Goal: Task Accomplishment & Management: Manage account settings

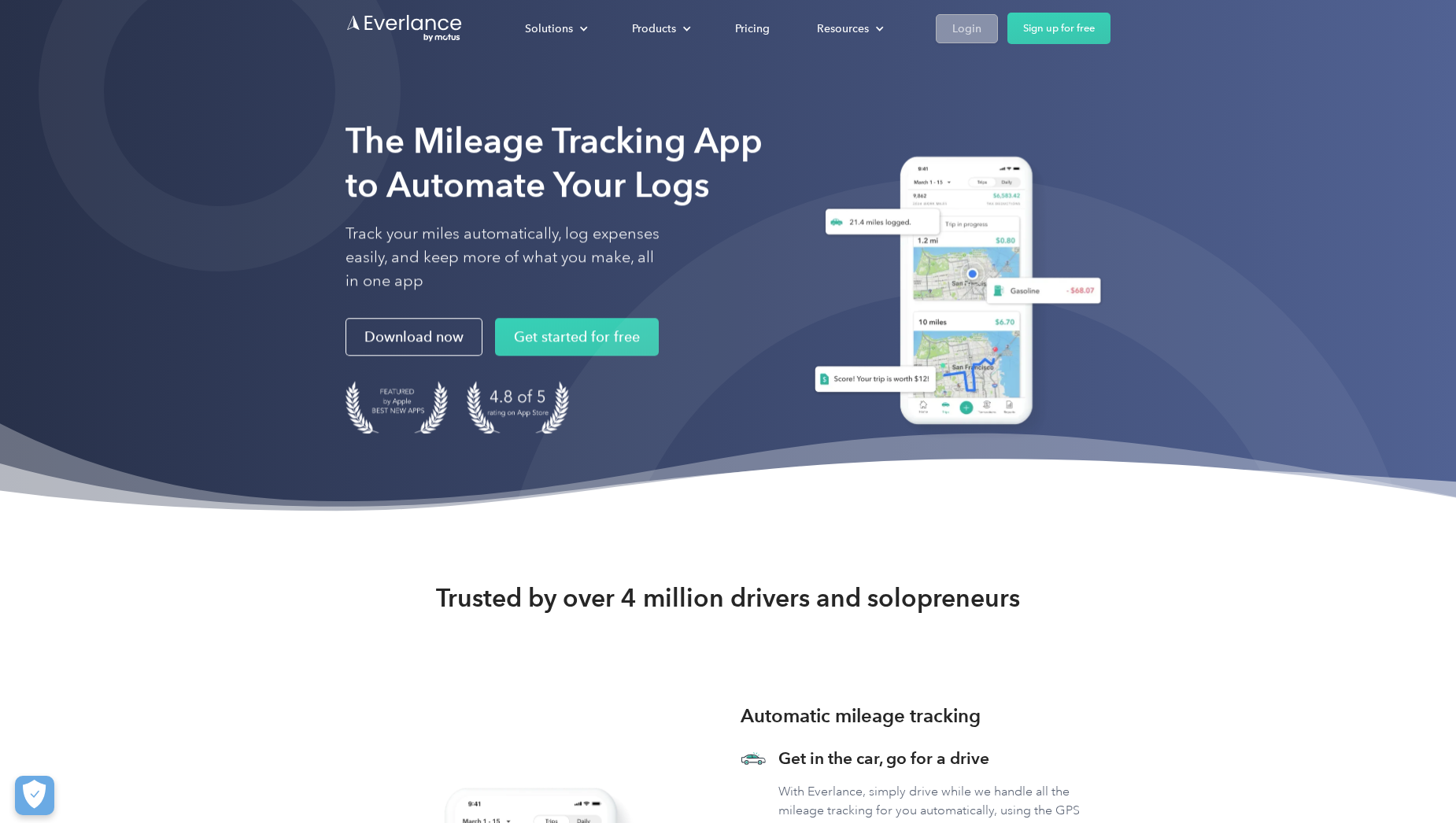
click at [968, 27] on div "Login" at bounding box center [967, 28] width 29 height 20
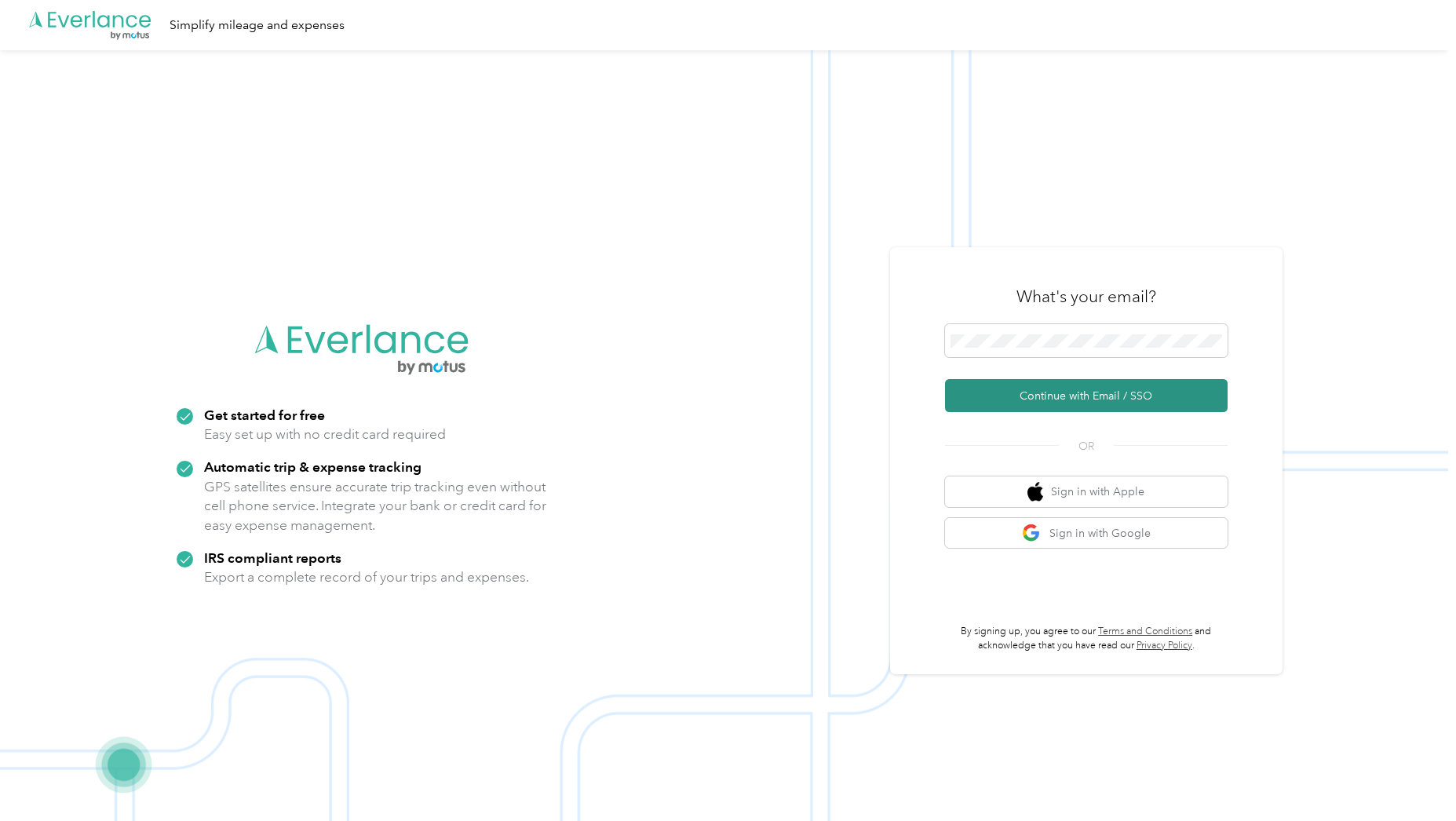
click at [1103, 397] on button "Continue with Email / SSO" at bounding box center [1086, 395] width 282 height 33
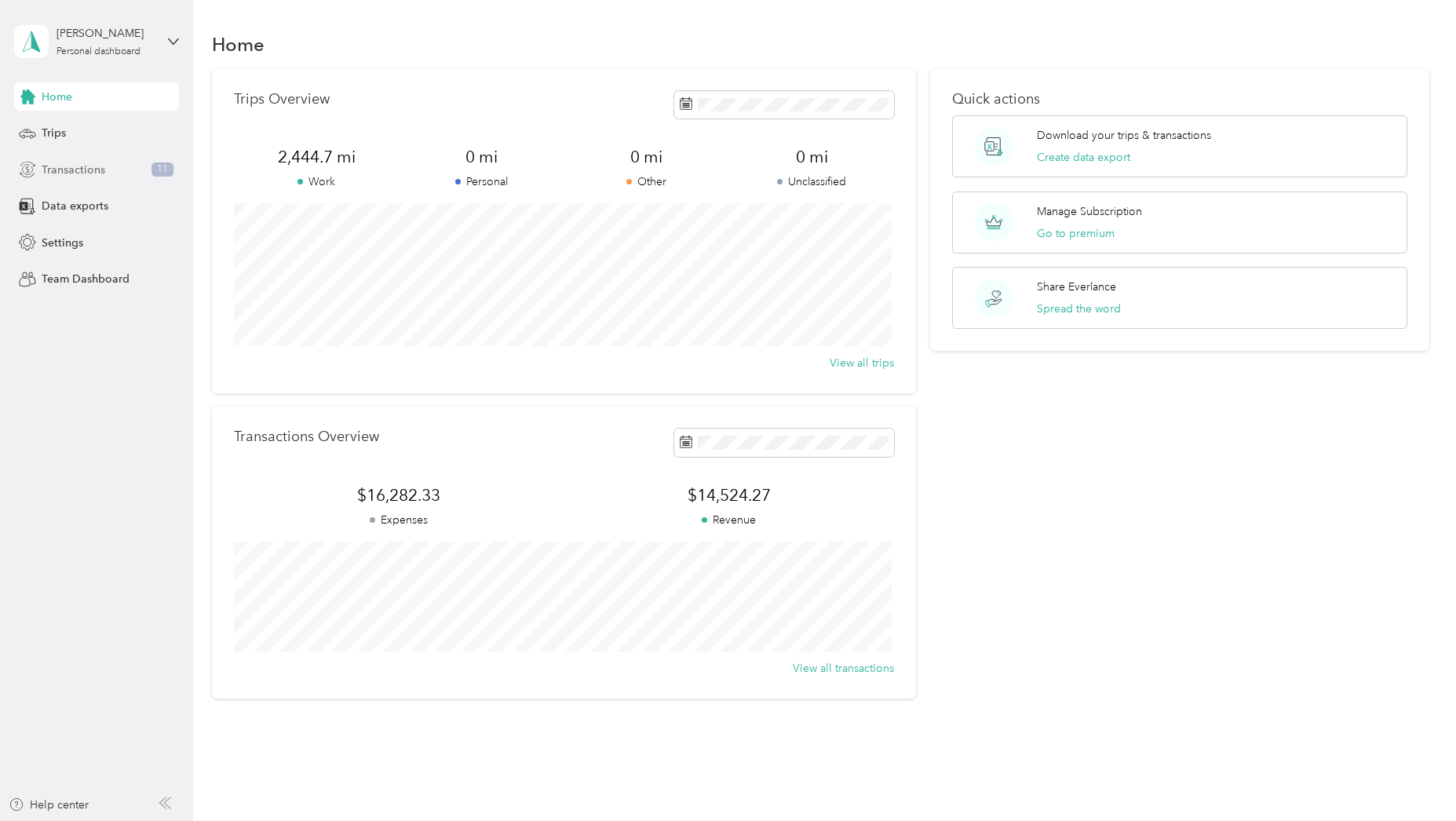
click at [73, 171] on span "Transactions" at bounding box center [73, 169] width 64 height 16
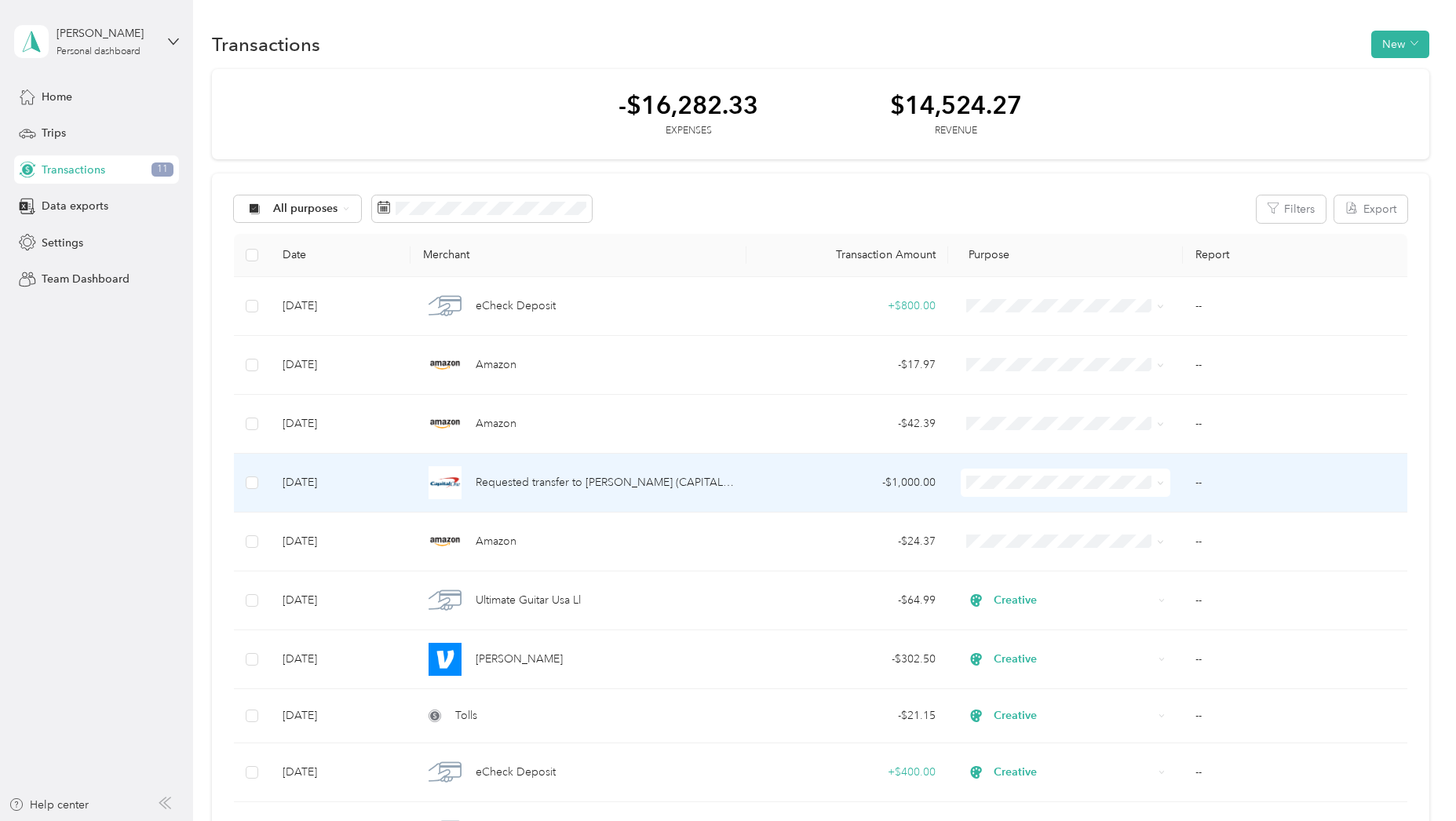
click at [1023, 542] on li "Personal" at bounding box center [1063, 539] width 209 height 27
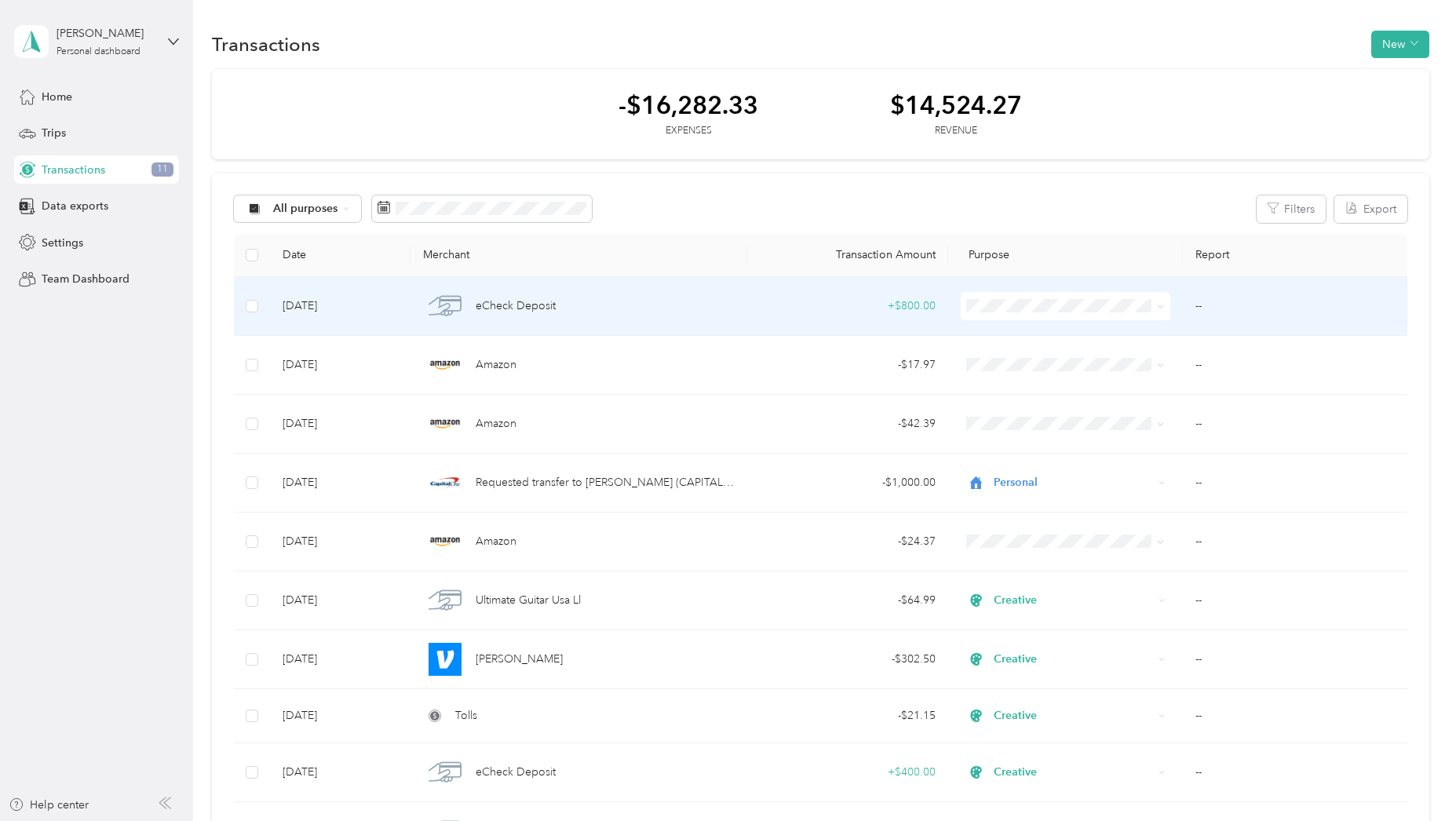
click at [1016, 391] on li "Creative" at bounding box center [1063, 381] width 209 height 27
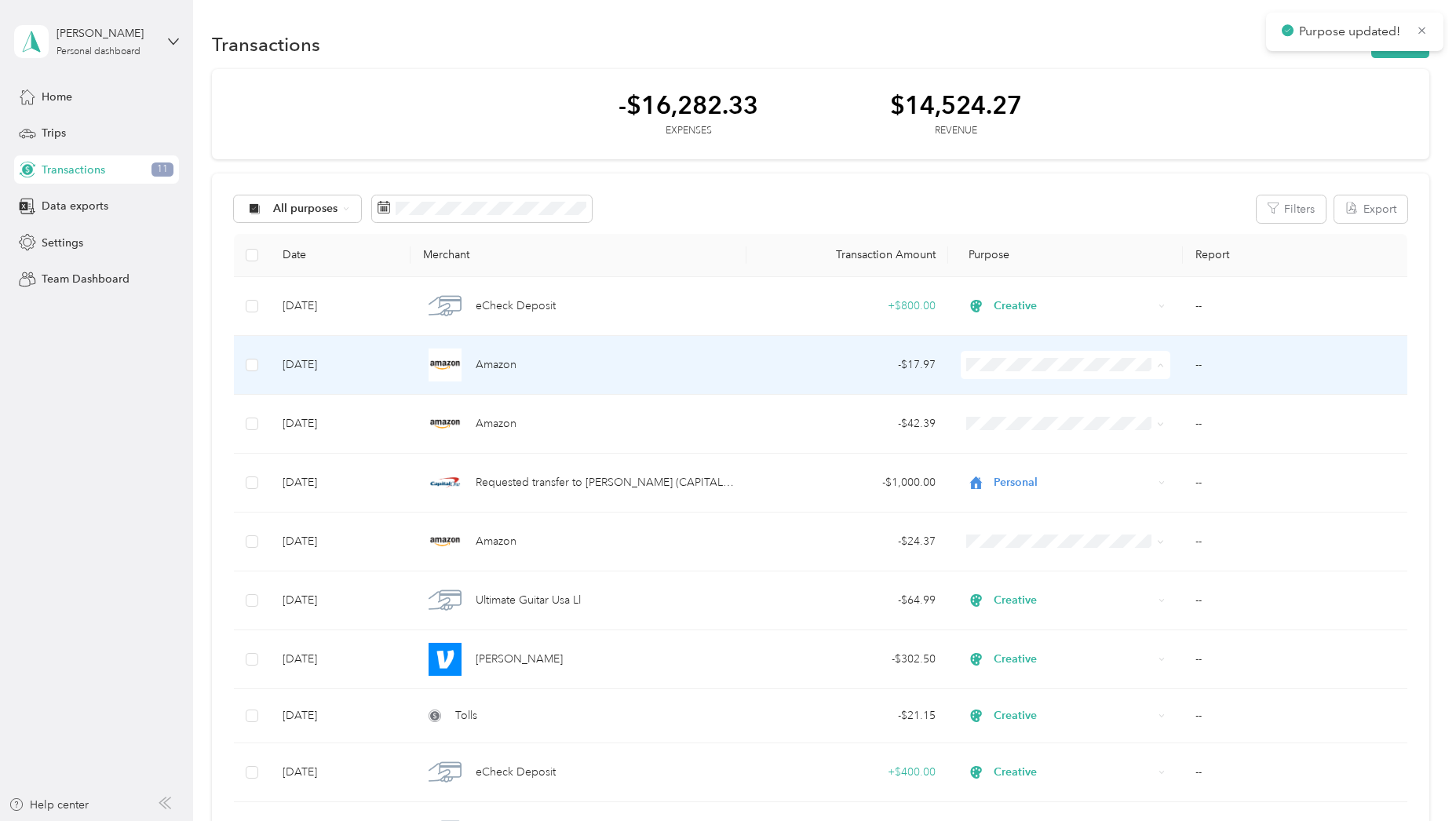
click at [1018, 445] on span "Creative" at bounding box center [1076, 449] width 160 height 16
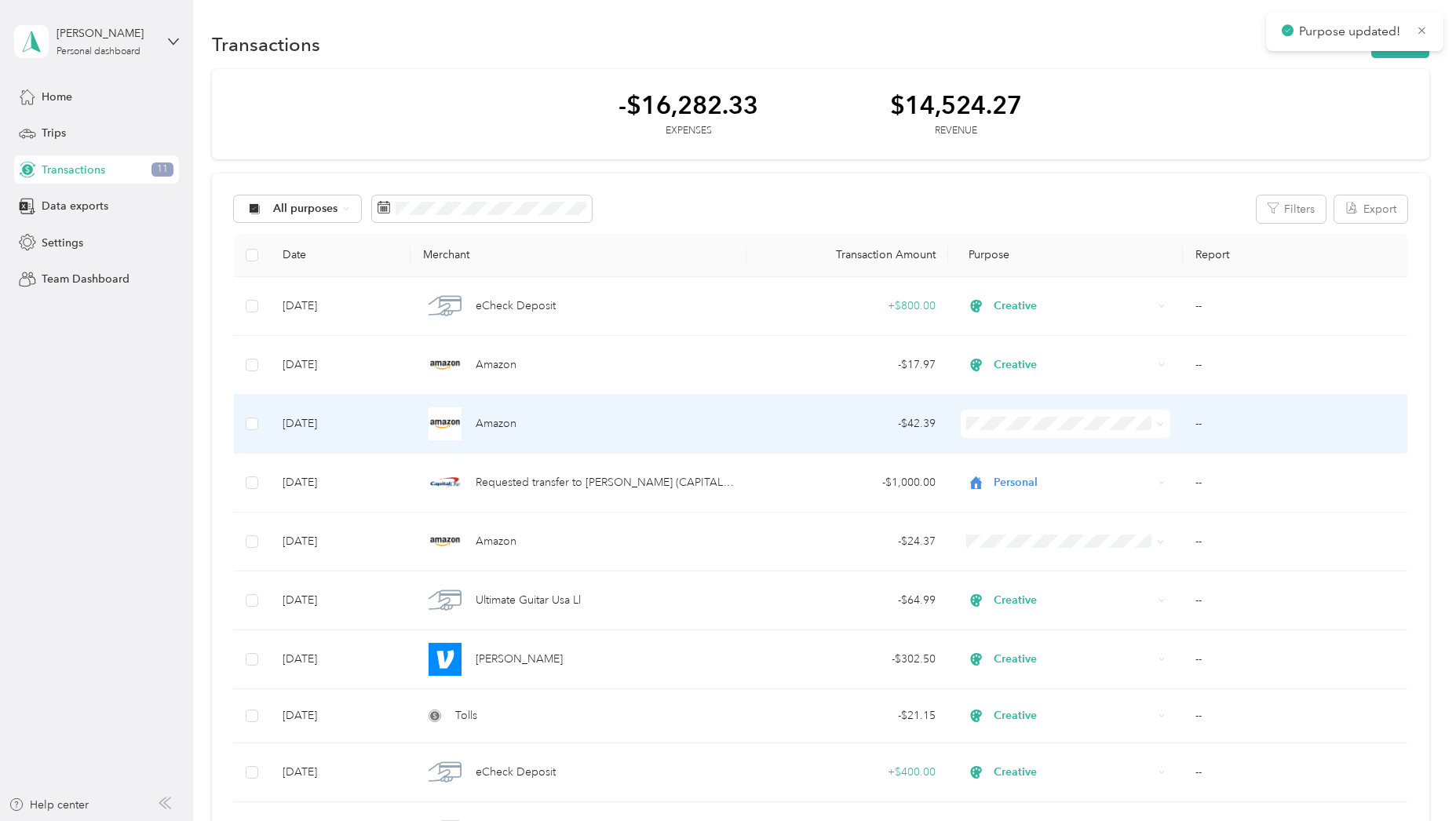
click at [1015, 511] on li "Creative" at bounding box center [1063, 504] width 209 height 27
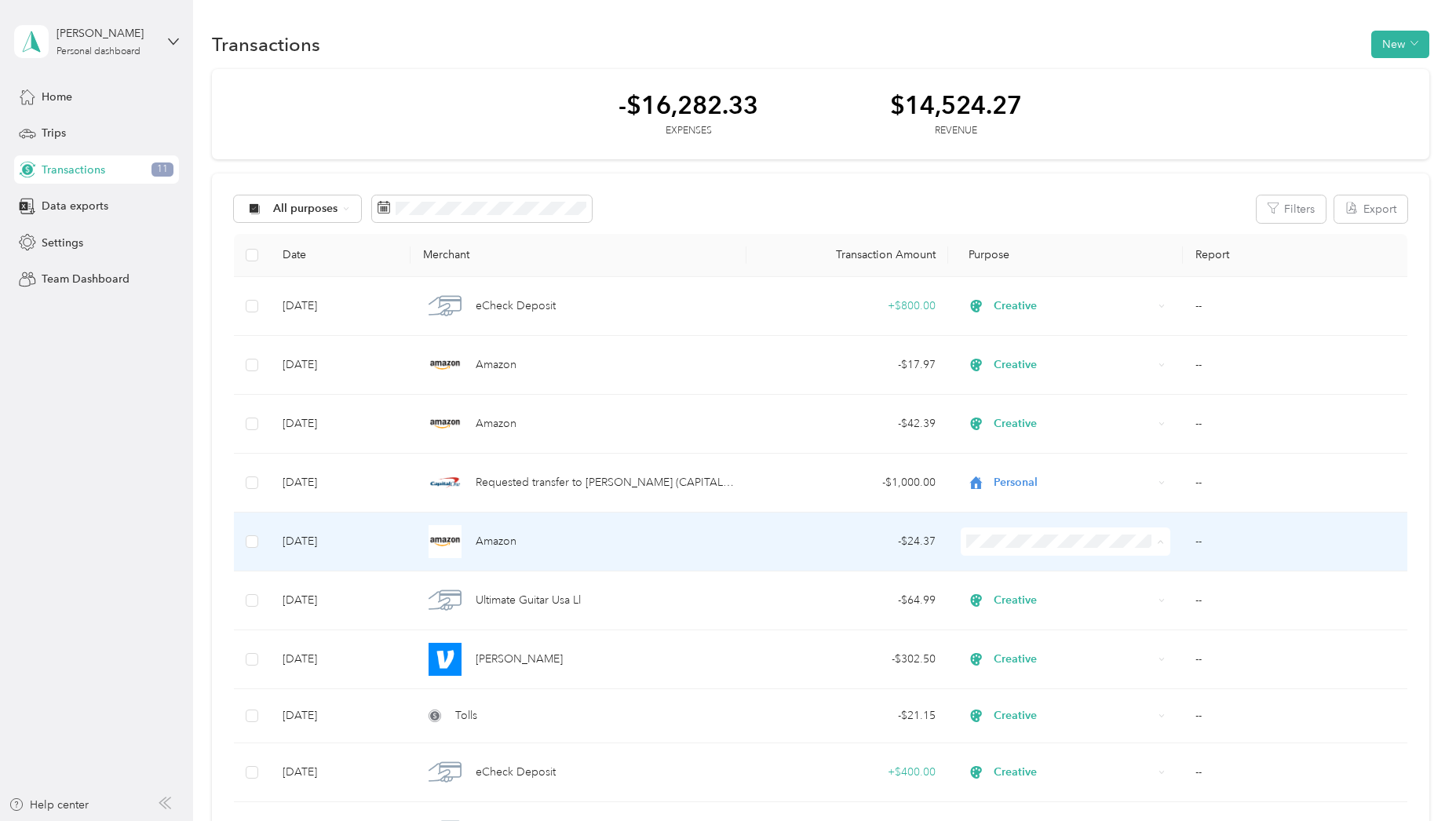
click at [1035, 623] on span "Creative" at bounding box center [1076, 626] width 160 height 16
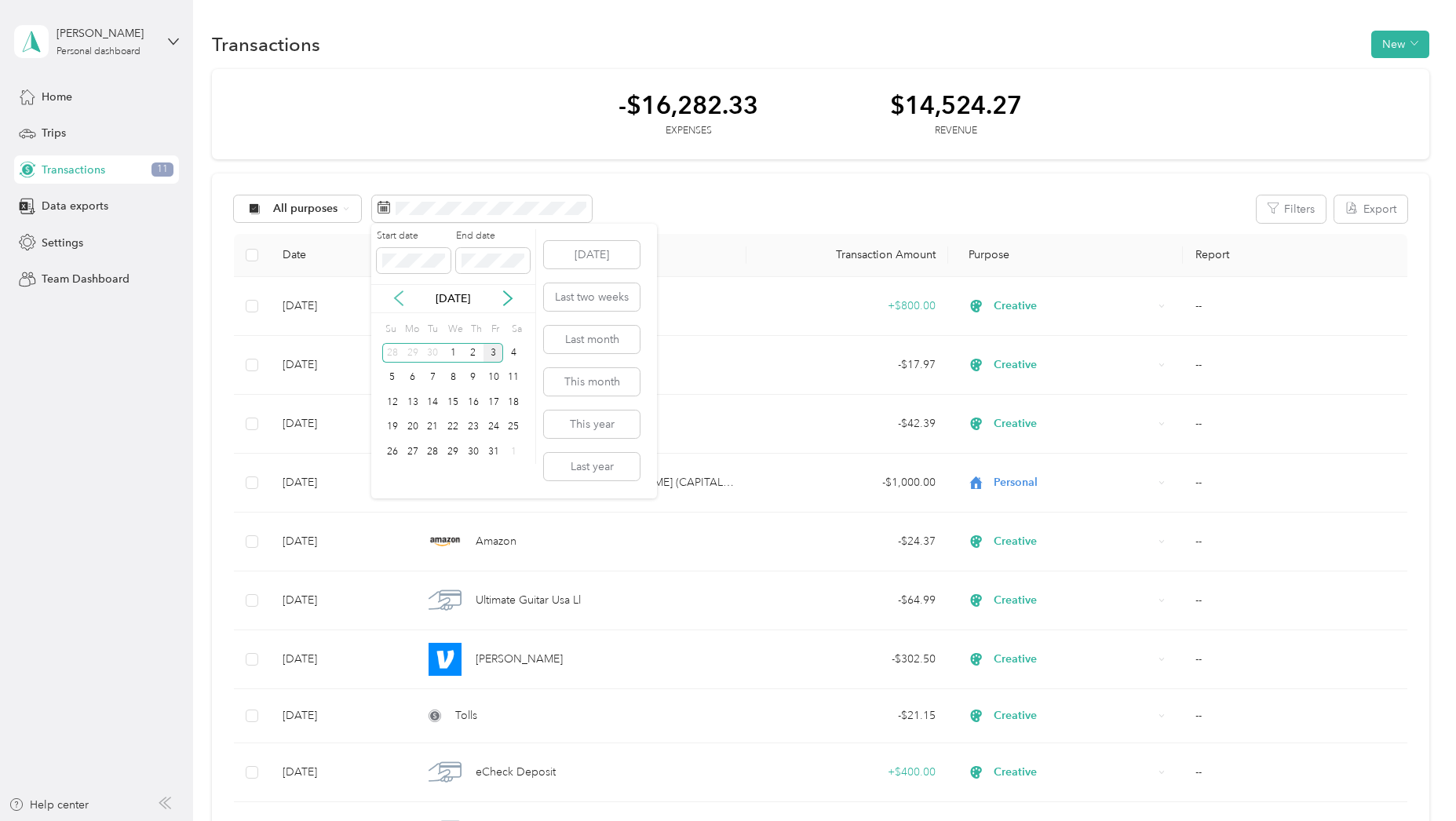
click at [398, 297] on icon at bounding box center [399, 298] width 15 height 15
click at [430, 352] on div "1" at bounding box center [434, 352] width 20 height 20
click at [510, 298] on icon at bounding box center [508, 299] width 8 height 15
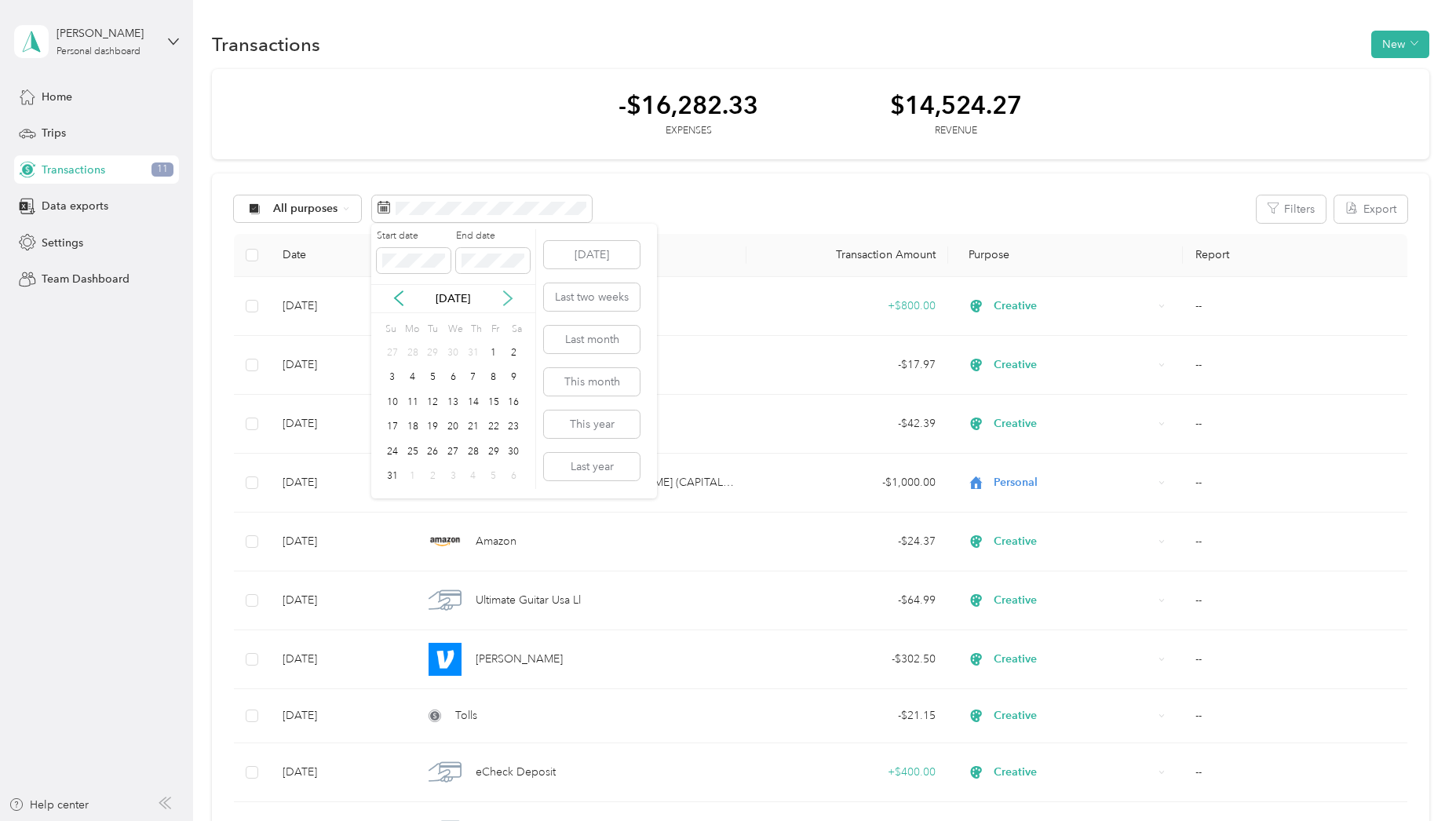
click at [510, 297] on icon at bounding box center [508, 298] width 15 height 15
click at [434, 448] on div "30" at bounding box center [434, 451] width 20 height 20
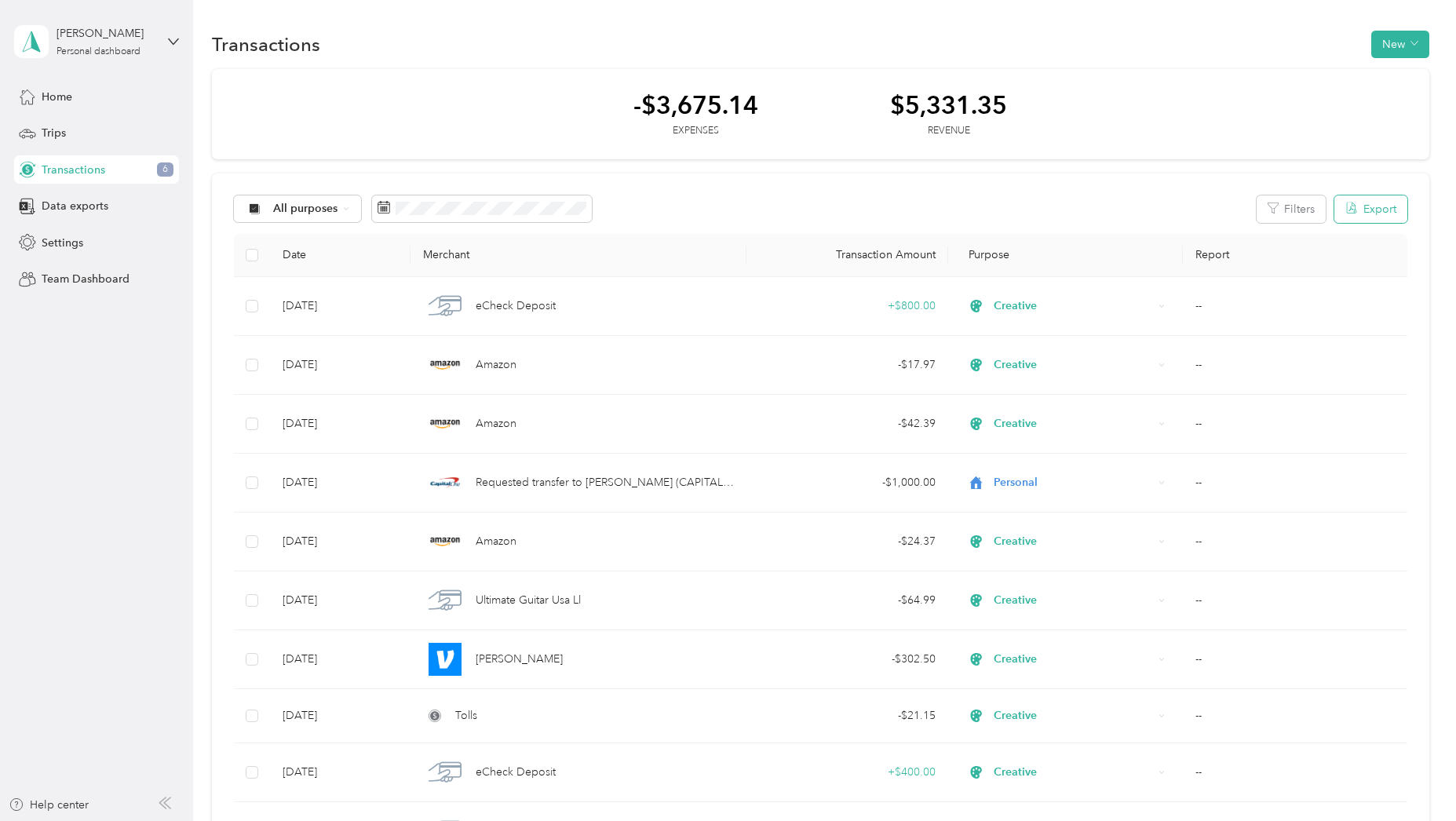
click at [1359, 207] on button "Export" at bounding box center [1372, 209] width 73 height 27
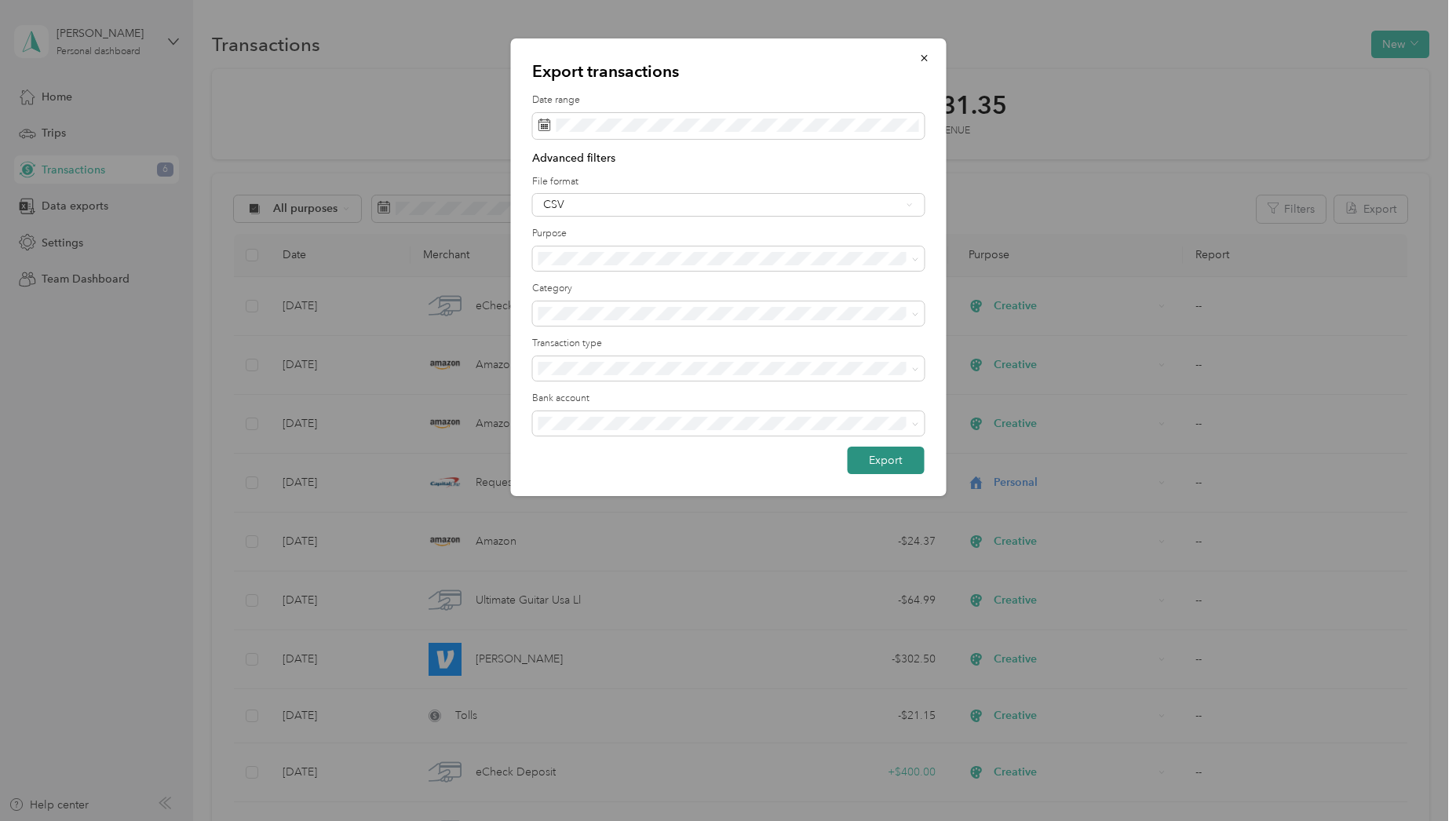
click at [881, 455] on button "Export" at bounding box center [885, 460] width 77 height 27
